Goal: Check status: Check status

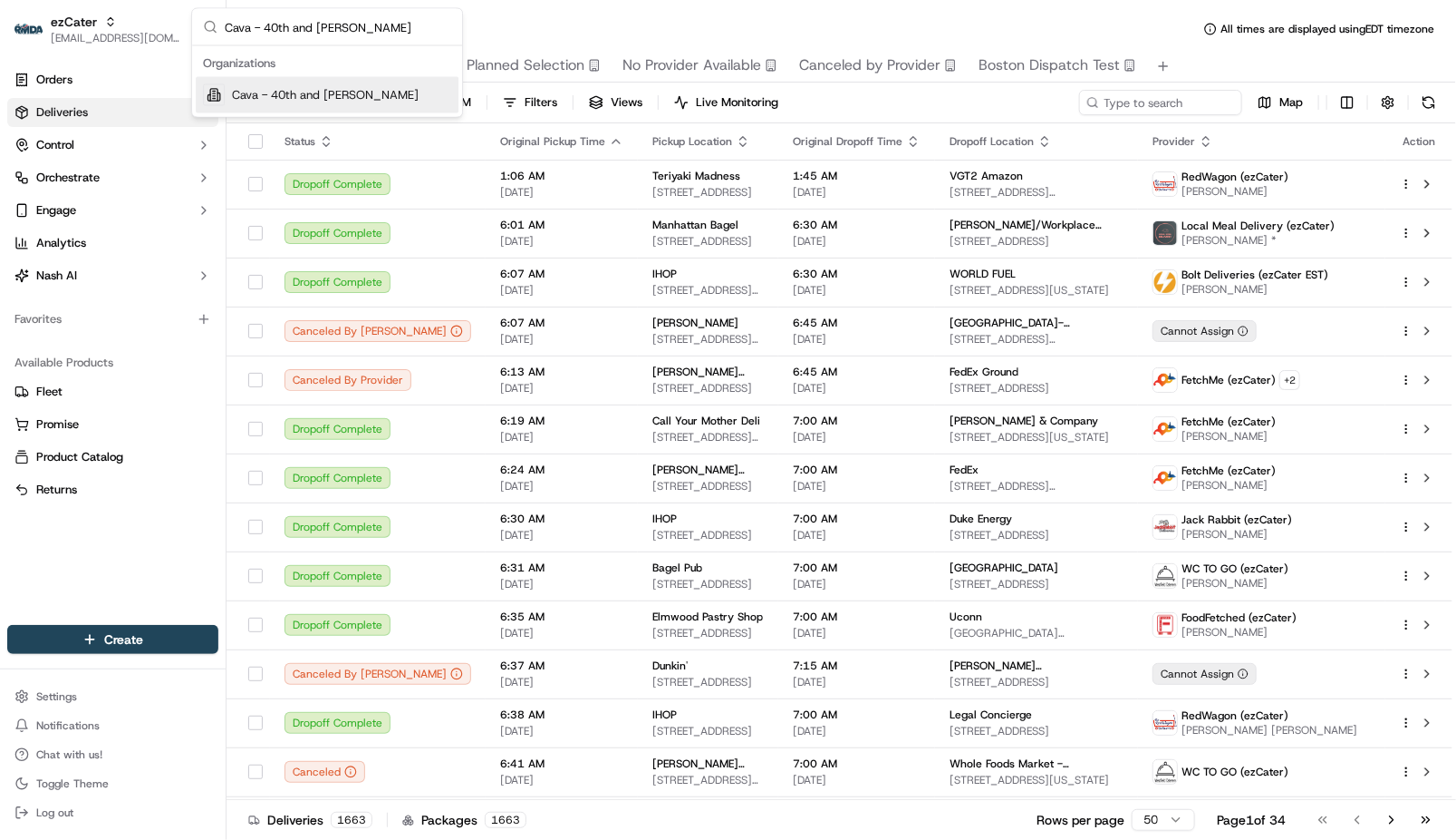
type input "Cava - 40th and [PERSON_NAME]"
click at [314, 97] on span "Cava - 40th and [PERSON_NAME]" at bounding box center [325, 94] width 187 height 17
